Goal: Check status: Check status

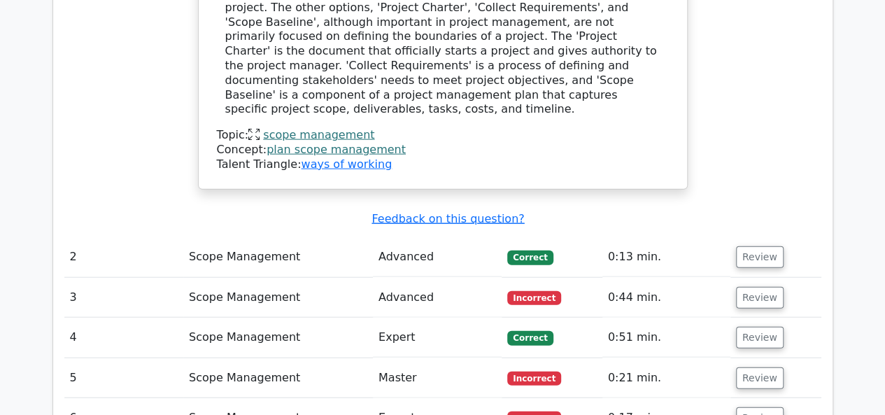
scroll to position [1559, 0]
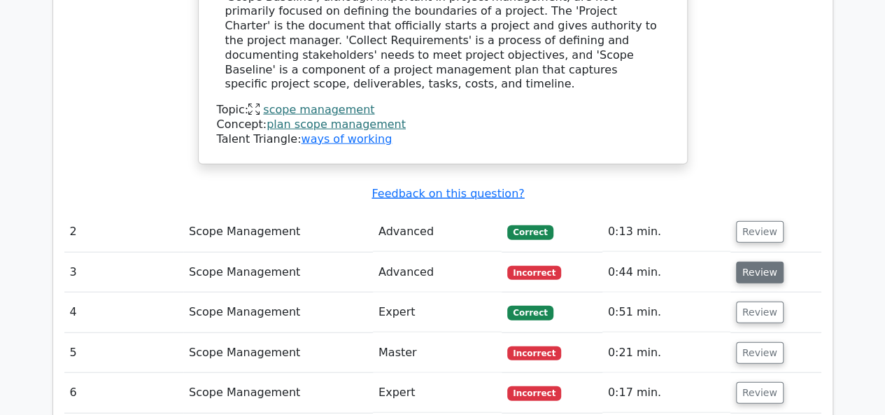
click at [746, 262] on button "Review" at bounding box center [760, 273] width 48 height 22
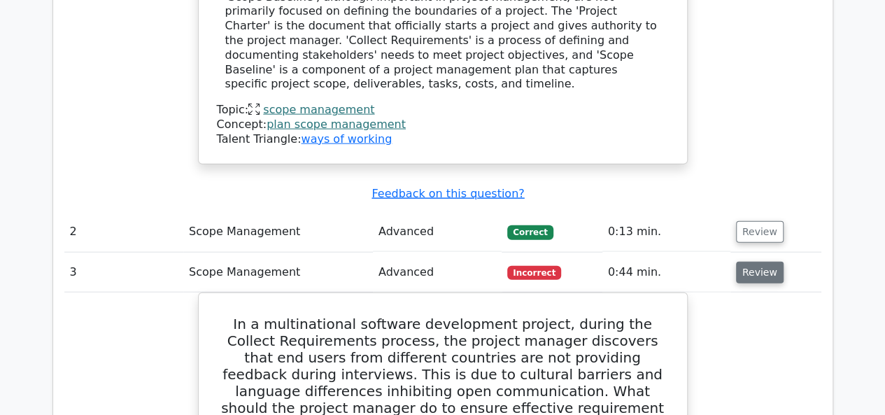
click at [746, 262] on button "Review" at bounding box center [760, 273] width 48 height 22
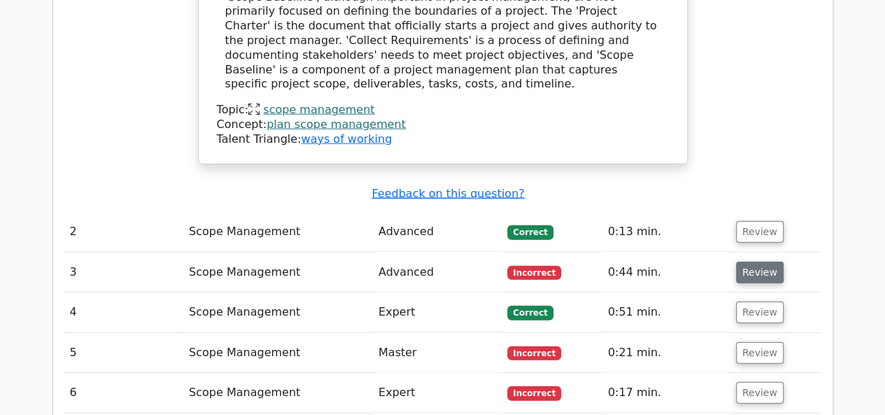
click at [746, 262] on button "Review" at bounding box center [760, 273] width 48 height 22
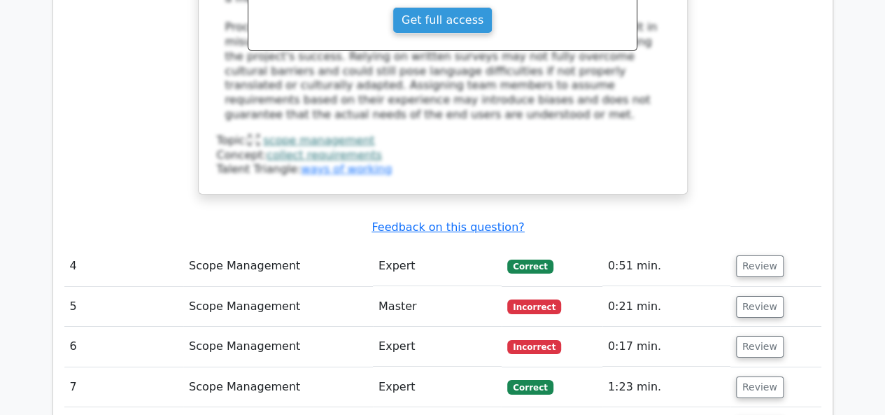
scroll to position [2361, 0]
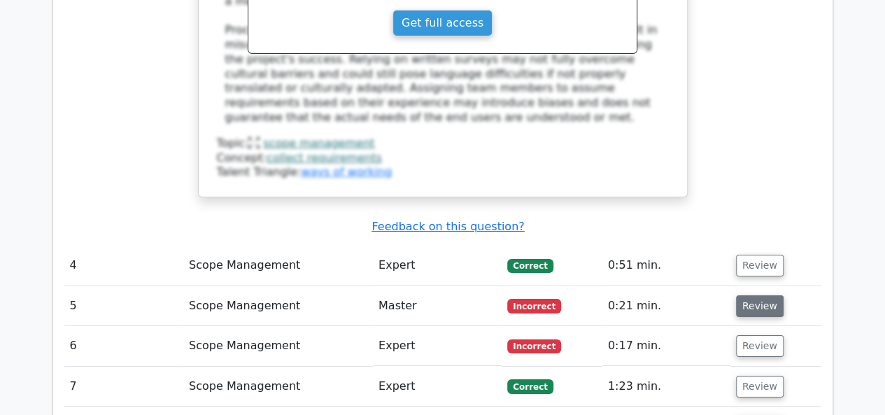
click at [756, 295] on button "Review" at bounding box center [760, 306] width 48 height 22
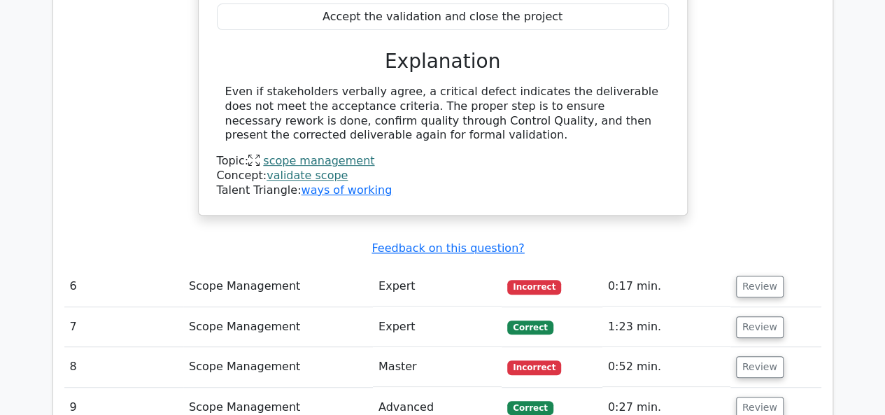
scroll to position [2919, 0]
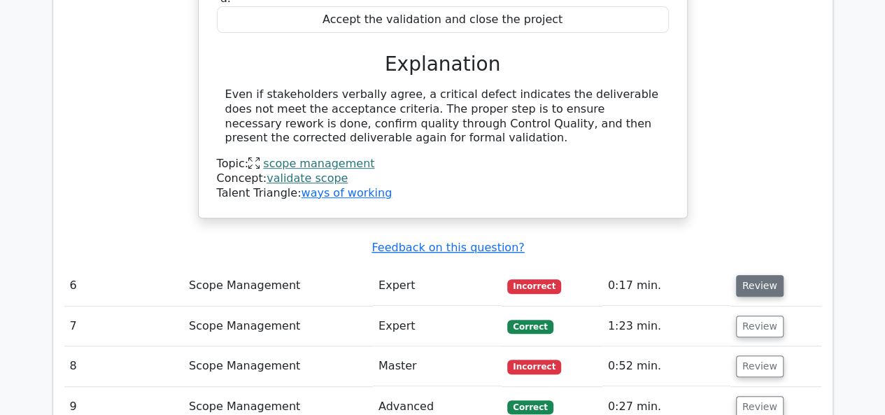
click at [761, 275] on button "Review" at bounding box center [760, 286] width 48 height 22
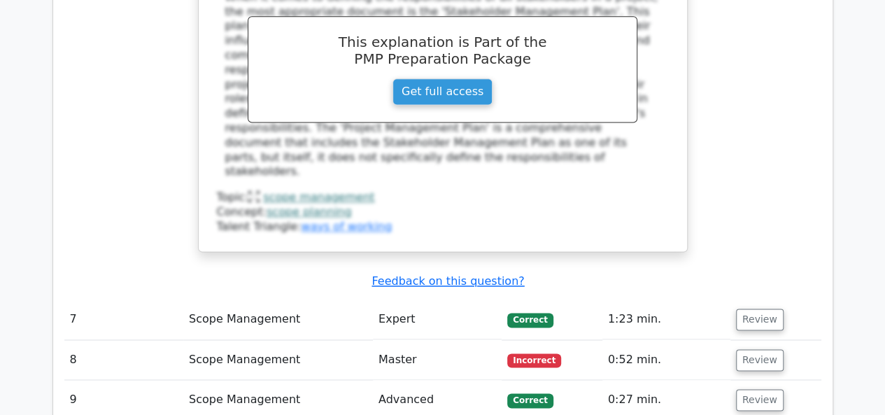
scroll to position [3556, 0]
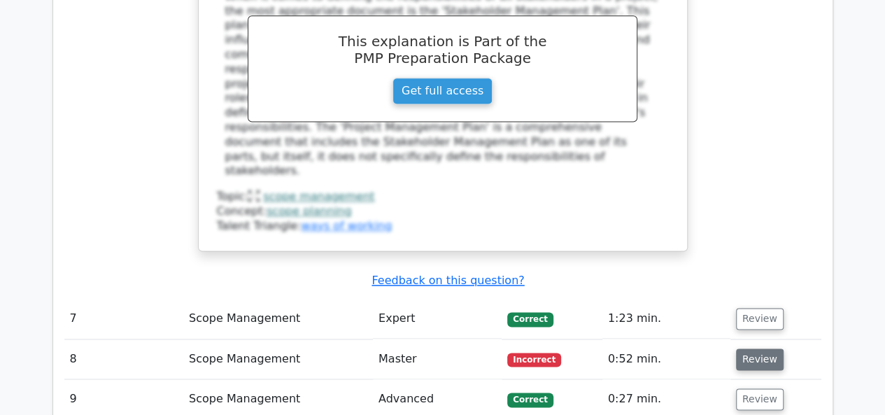
click at [761, 348] on button "Review" at bounding box center [760, 359] width 48 height 22
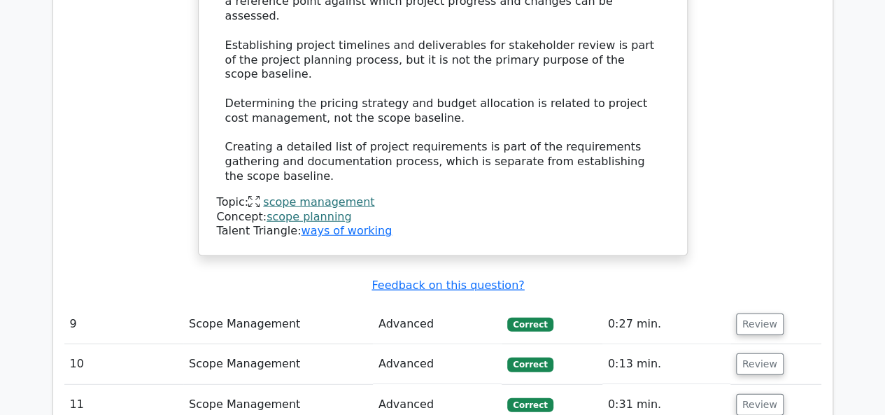
scroll to position [4351, 0]
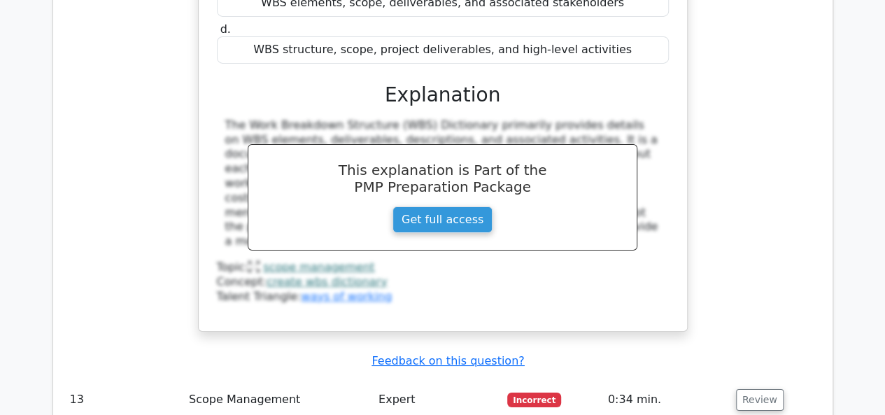
scroll to position [5034, 0]
click at [764, 388] on button "Review" at bounding box center [760, 399] width 48 height 22
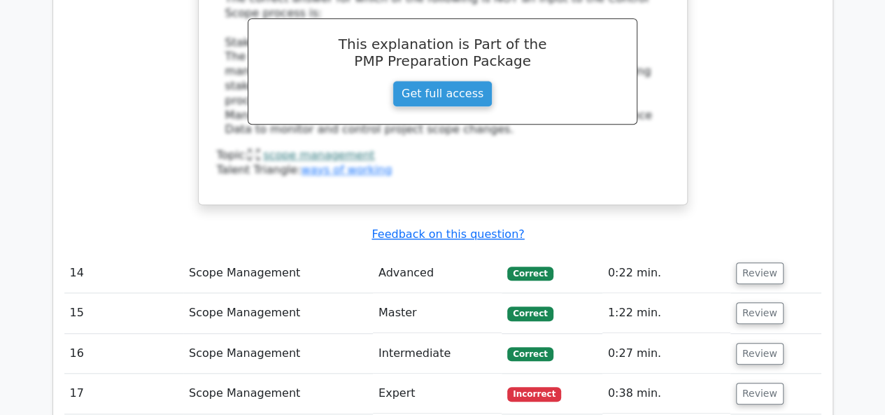
scroll to position [5766, 0]
click at [757, 382] on button "Review" at bounding box center [760, 393] width 48 height 22
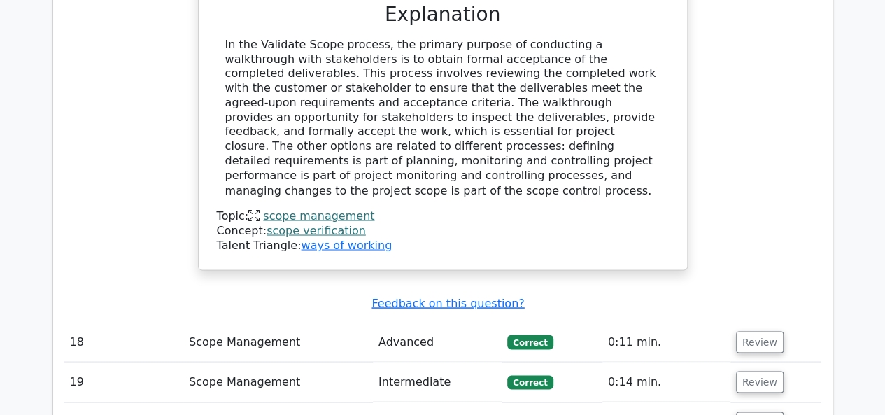
scroll to position [6468, 0]
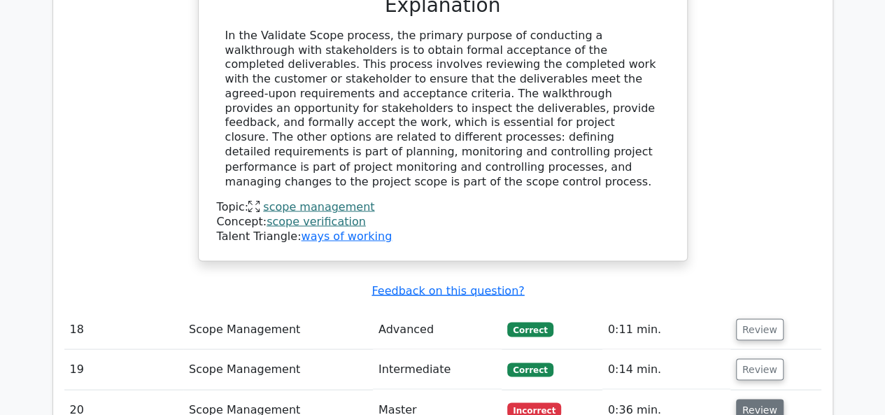
click at [765, 399] on button "Review" at bounding box center [760, 410] width 48 height 22
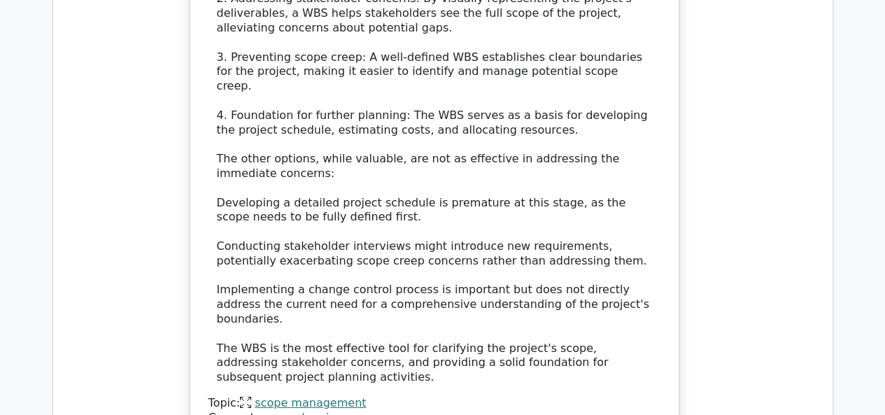
scroll to position [7496, 0]
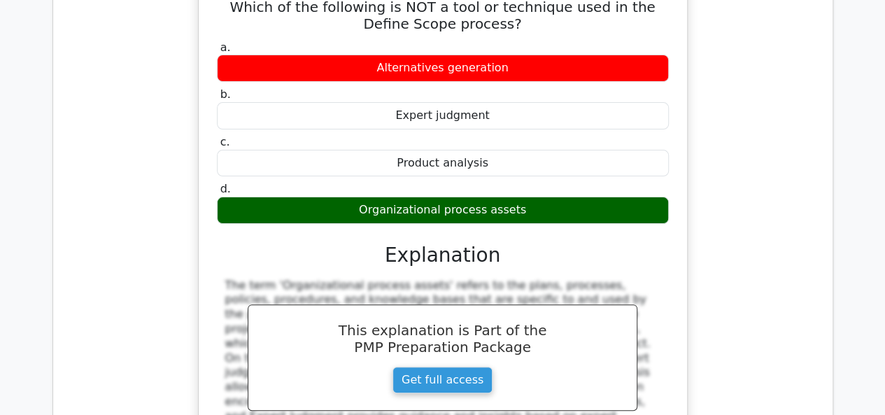
scroll to position [8069, 0]
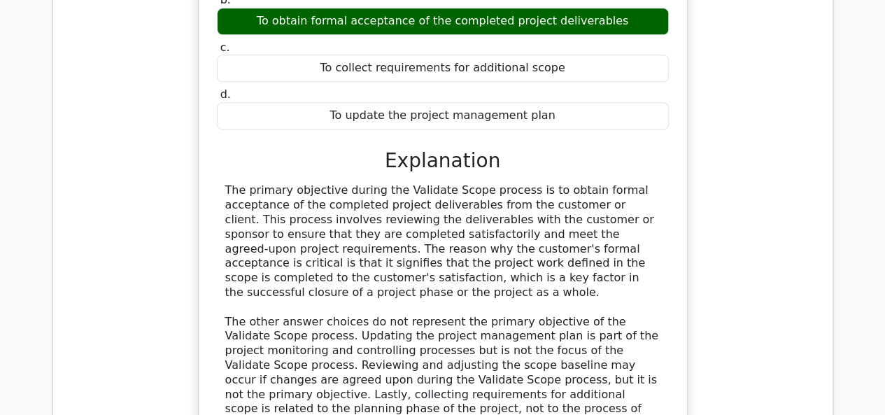
scroll to position [8842, 0]
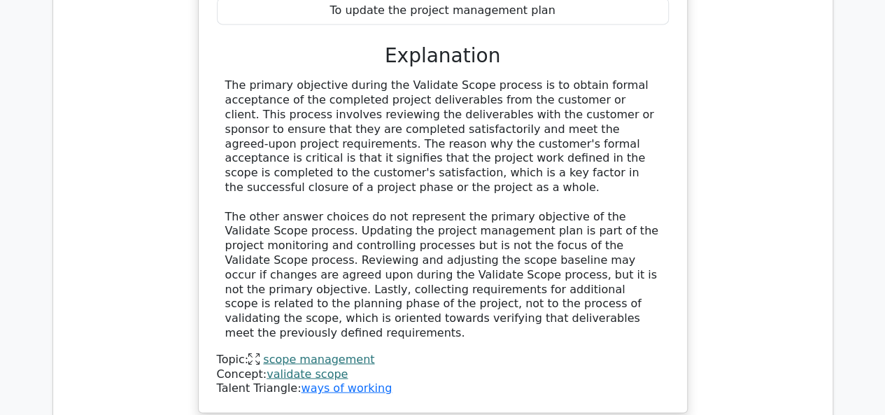
scroll to position [8947, 0]
